Goal: Book appointment/travel/reservation

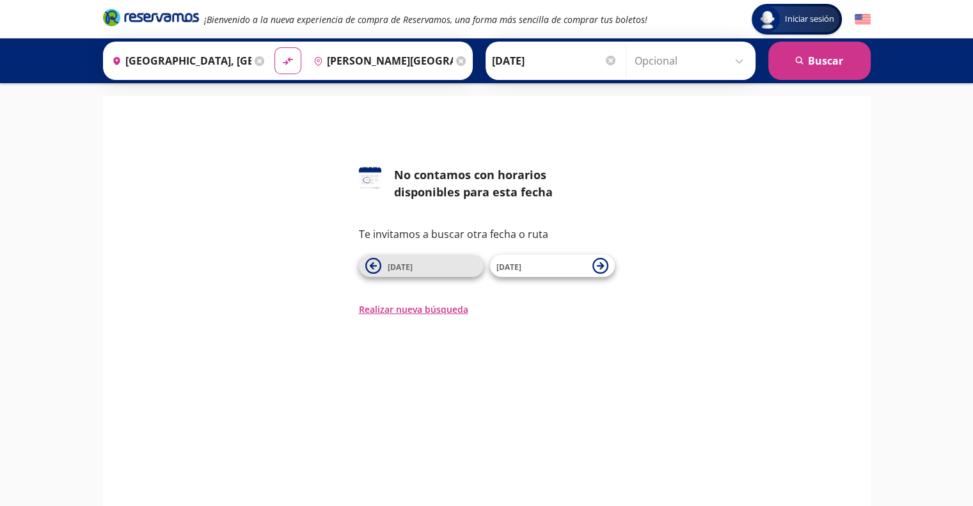
click at [402, 268] on span "[DATE]" at bounding box center [400, 267] width 25 height 11
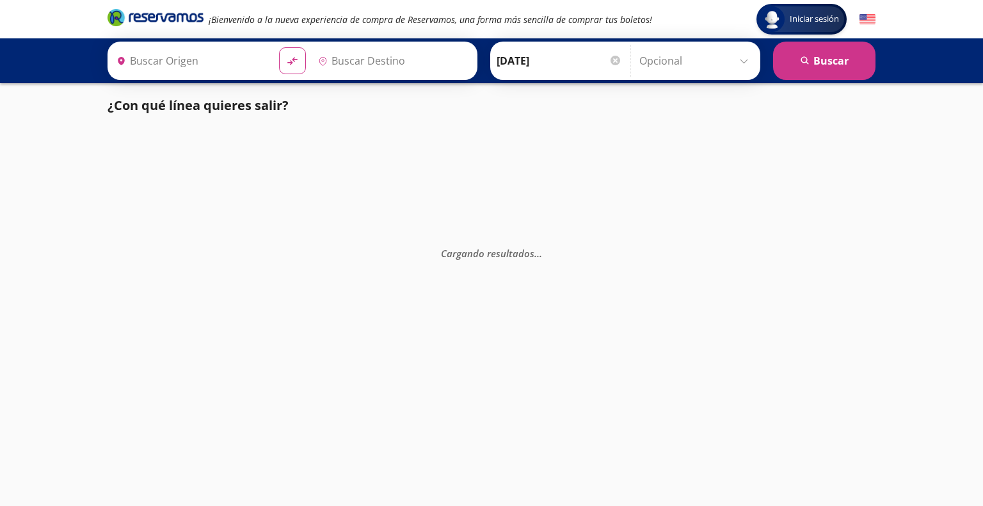
type input "[PERSON_NAME][GEOGRAPHIC_DATA][PERSON_NAME], [GEOGRAPHIC_DATA]"
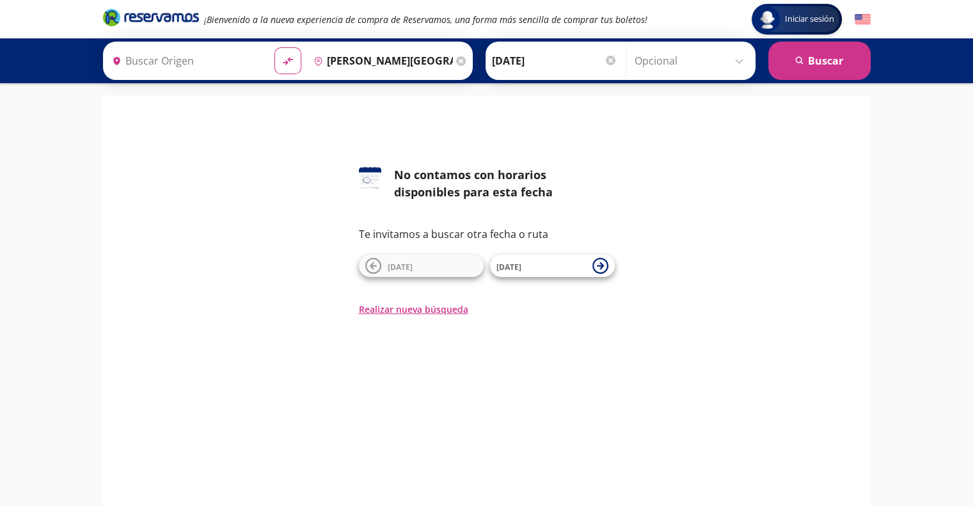
type input "[GEOGRAPHIC_DATA], [GEOGRAPHIC_DATA]"
click at [596, 267] on icon at bounding box center [600, 266] width 16 height 16
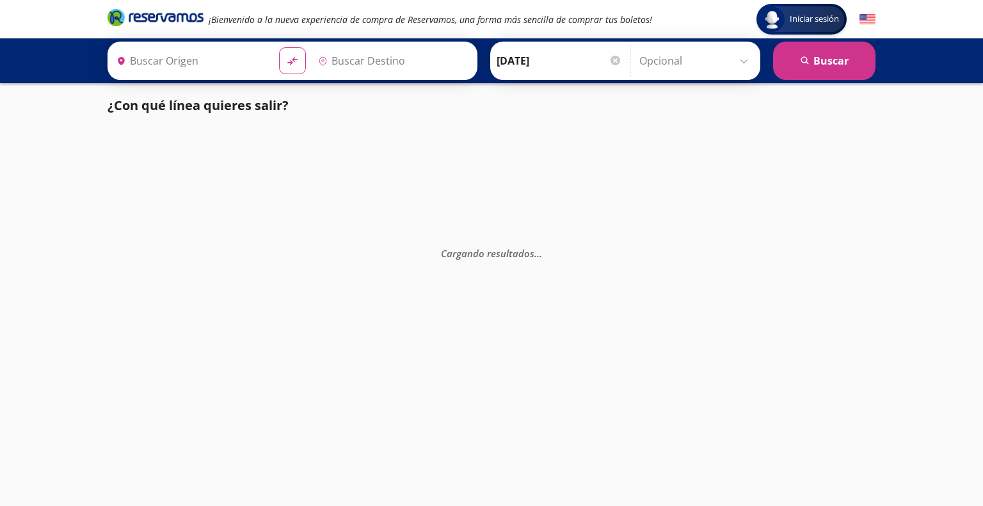
type input "[PERSON_NAME][GEOGRAPHIC_DATA][PERSON_NAME], [GEOGRAPHIC_DATA]"
type input "[GEOGRAPHIC_DATA], [GEOGRAPHIC_DATA]"
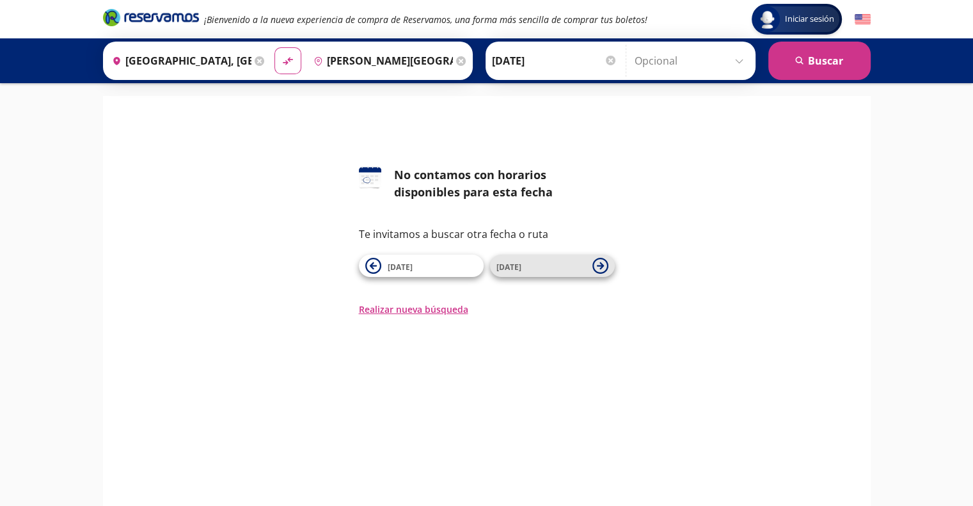
click at [555, 269] on span "[DATE]" at bounding box center [541, 265] width 90 height 15
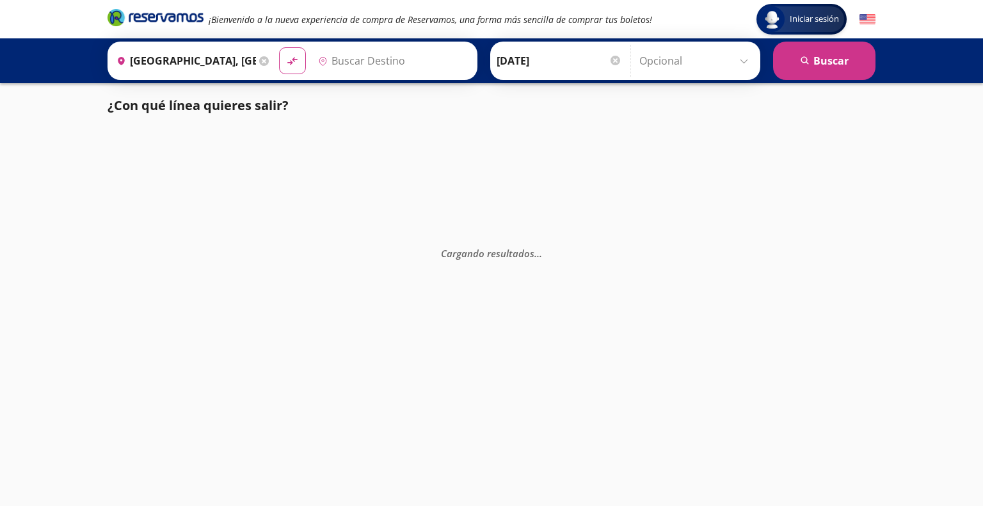
type input "[PERSON_NAME][GEOGRAPHIC_DATA][PERSON_NAME], [GEOGRAPHIC_DATA]"
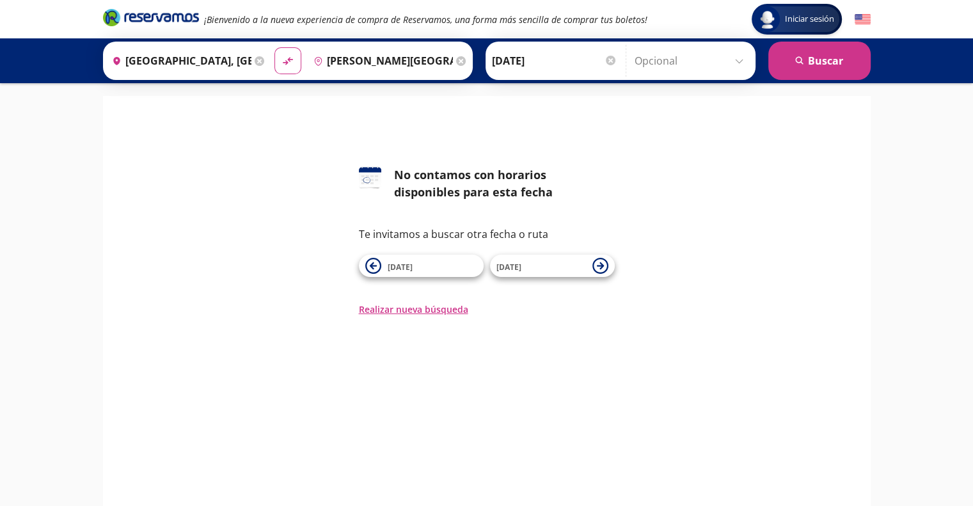
click at [555, 269] on span "[DATE]" at bounding box center [541, 265] width 90 height 15
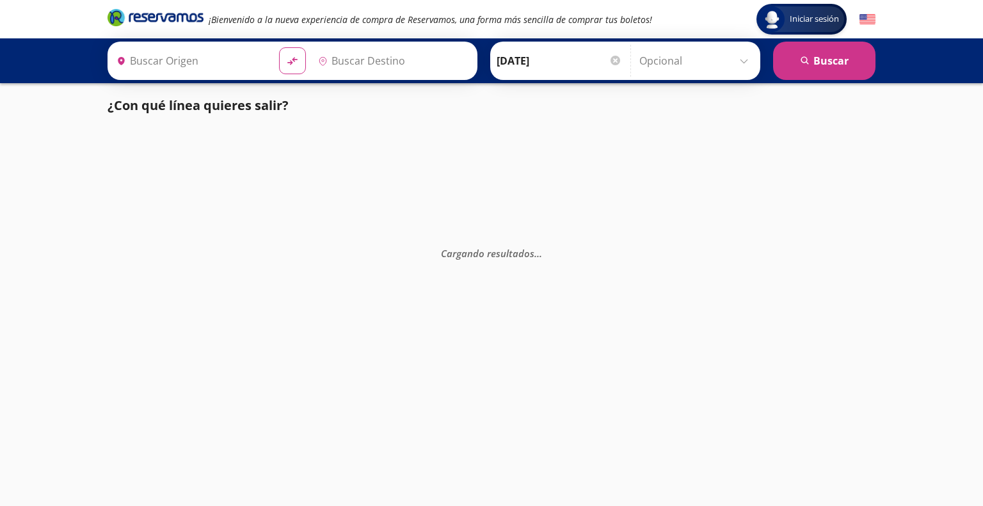
type input "[GEOGRAPHIC_DATA], [GEOGRAPHIC_DATA]"
type input "[PERSON_NAME][GEOGRAPHIC_DATA][PERSON_NAME], [GEOGRAPHIC_DATA]"
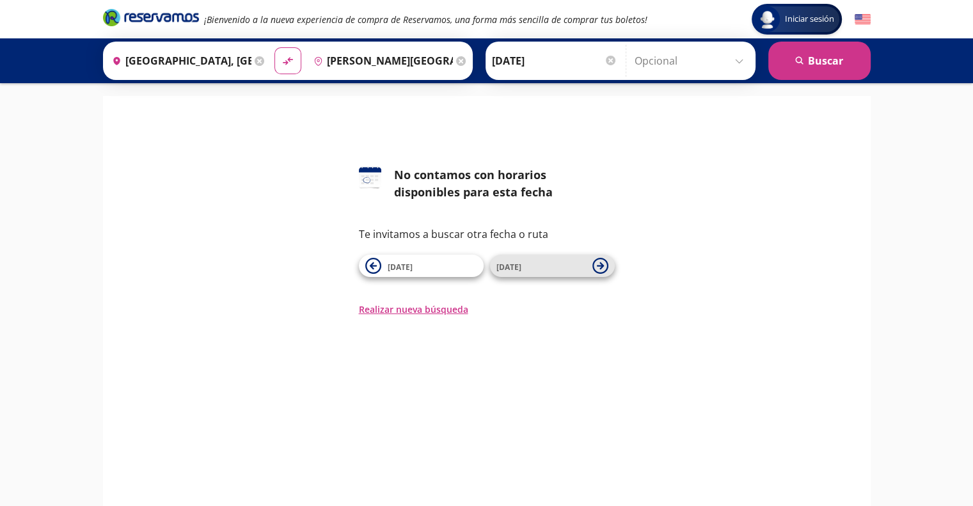
click at [541, 263] on span "[DATE]" at bounding box center [541, 265] width 90 height 15
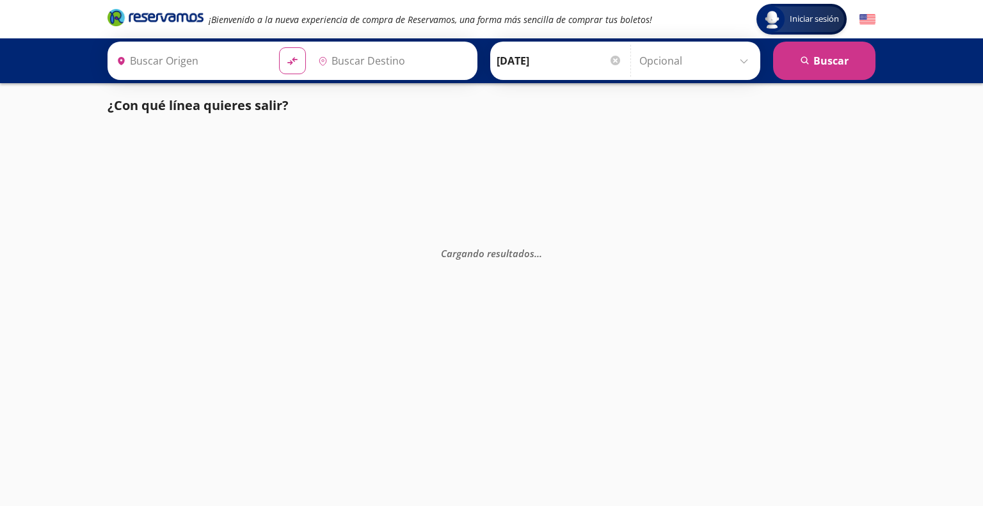
type input "[GEOGRAPHIC_DATA], [GEOGRAPHIC_DATA]"
type input "[PERSON_NAME][GEOGRAPHIC_DATA][PERSON_NAME], [GEOGRAPHIC_DATA]"
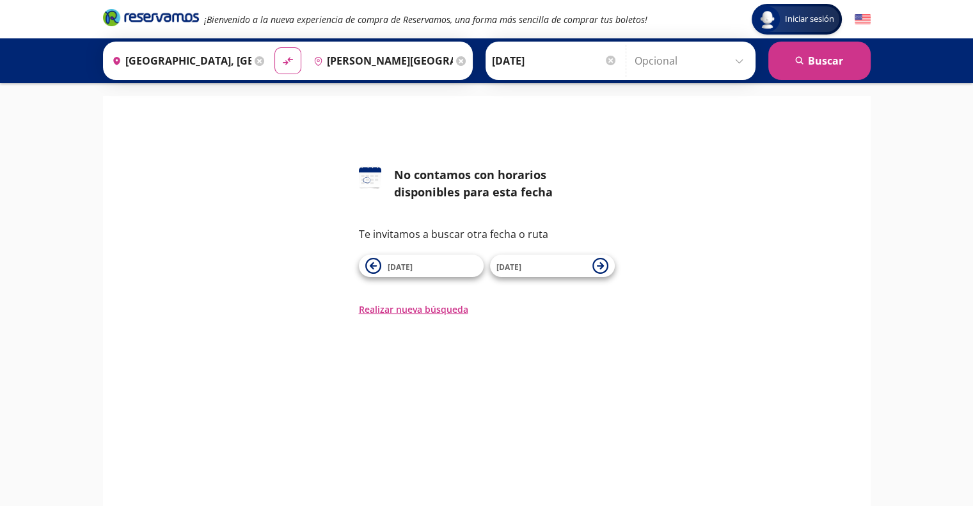
click at [541, 263] on span "[DATE]" at bounding box center [541, 265] width 90 height 15
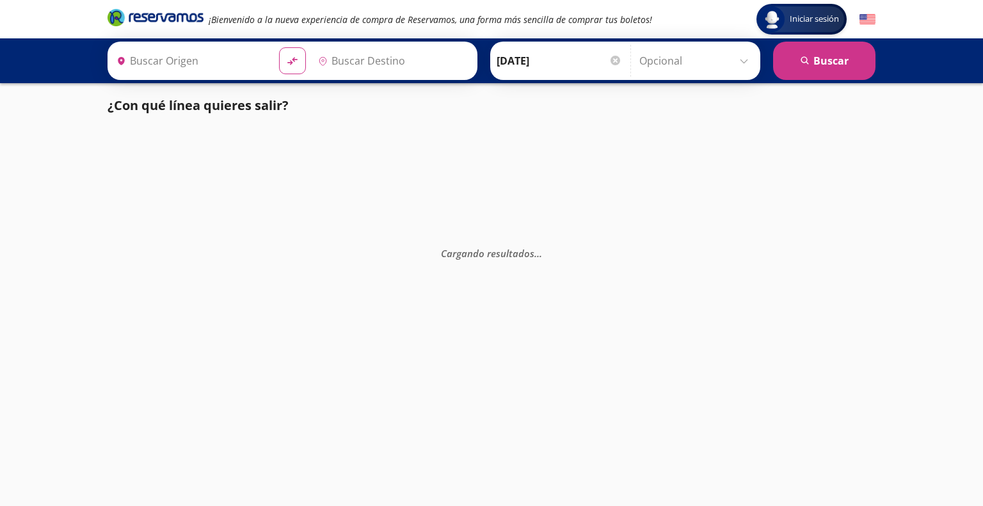
type input "[GEOGRAPHIC_DATA], [GEOGRAPHIC_DATA]"
type input "[PERSON_NAME][GEOGRAPHIC_DATA][PERSON_NAME], [GEOGRAPHIC_DATA]"
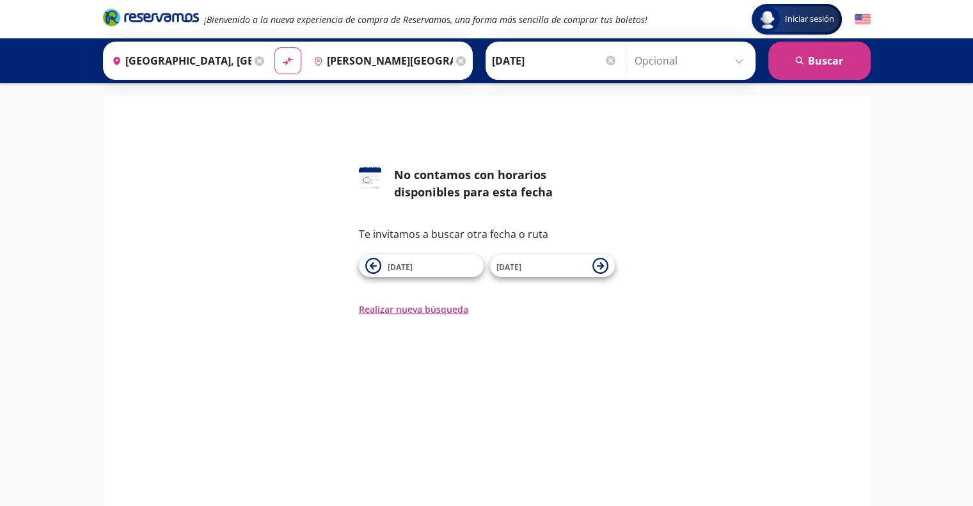
click at [541, 263] on span "[DATE]" at bounding box center [541, 265] width 90 height 15
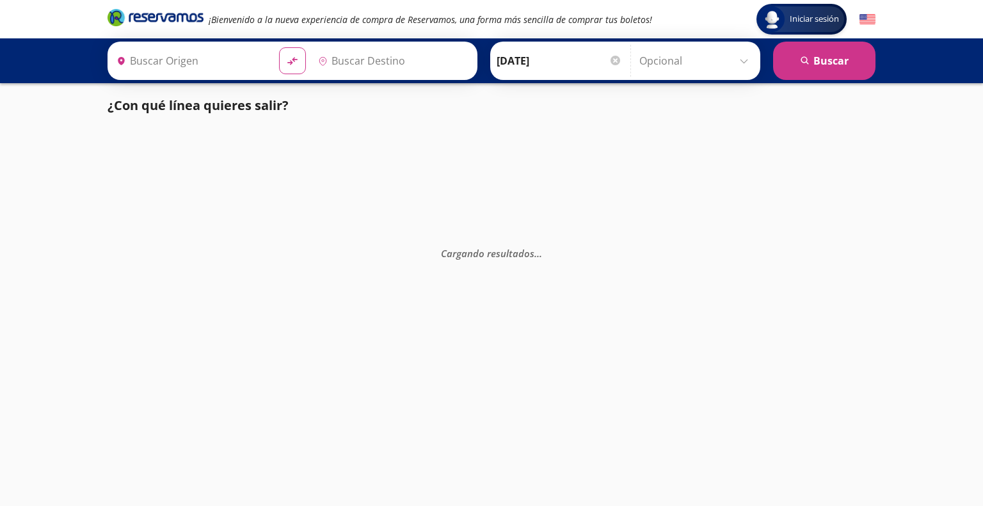
type input "[GEOGRAPHIC_DATA], [GEOGRAPHIC_DATA]"
type input "[PERSON_NAME][GEOGRAPHIC_DATA][PERSON_NAME], [GEOGRAPHIC_DATA]"
type input "[GEOGRAPHIC_DATA], [GEOGRAPHIC_DATA]"
type input "[PERSON_NAME][GEOGRAPHIC_DATA][PERSON_NAME], [GEOGRAPHIC_DATA]"
type input "[GEOGRAPHIC_DATA], [GEOGRAPHIC_DATA]"
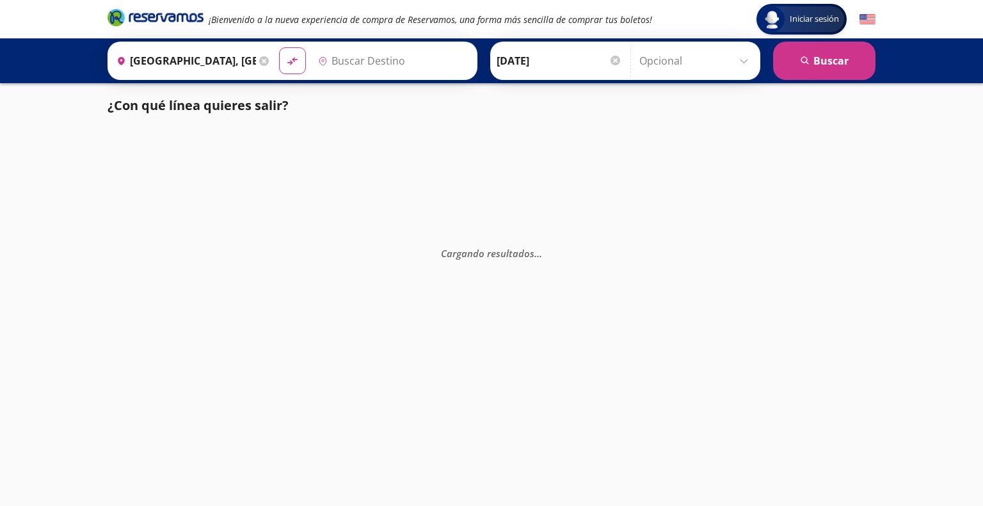
type input "[PERSON_NAME][GEOGRAPHIC_DATA][PERSON_NAME], [GEOGRAPHIC_DATA]"
type input "[GEOGRAPHIC_DATA], [GEOGRAPHIC_DATA]"
type input "[PERSON_NAME][GEOGRAPHIC_DATA][PERSON_NAME], [GEOGRAPHIC_DATA]"
type input "[GEOGRAPHIC_DATA], [GEOGRAPHIC_DATA]"
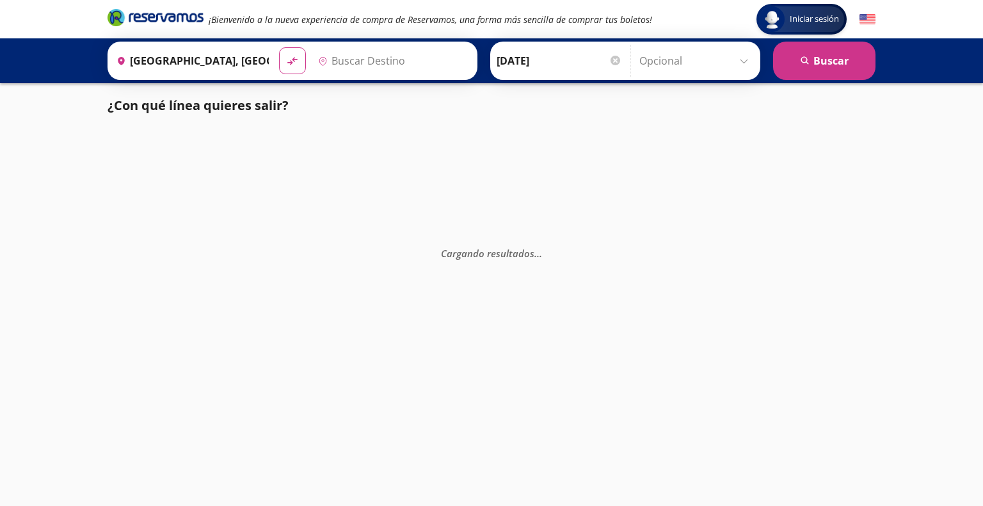
type input "[PERSON_NAME][GEOGRAPHIC_DATA][PERSON_NAME], [GEOGRAPHIC_DATA]"
type input "[GEOGRAPHIC_DATA], [GEOGRAPHIC_DATA]"
type input "[PERSON_NAME][GEOGRAPHIC_DATA][PERSON_NAME], [GEOGRAPHIC_DATA]"
